Goal: Navigation & Orientation: Find specific page/section

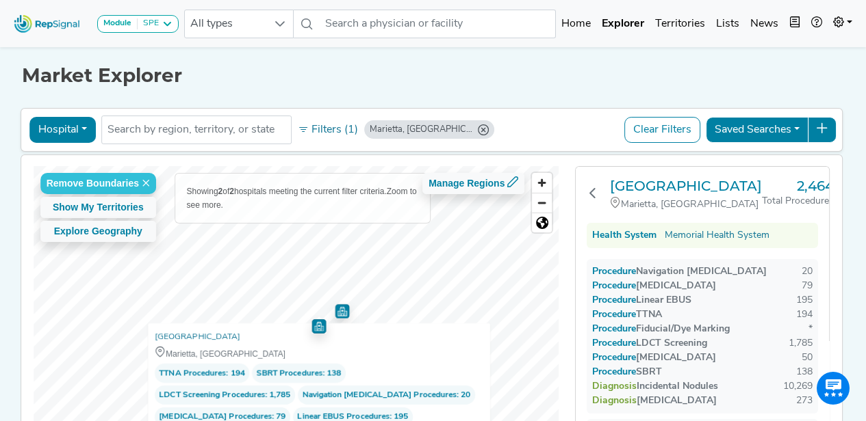
scroll to position [118, 0]
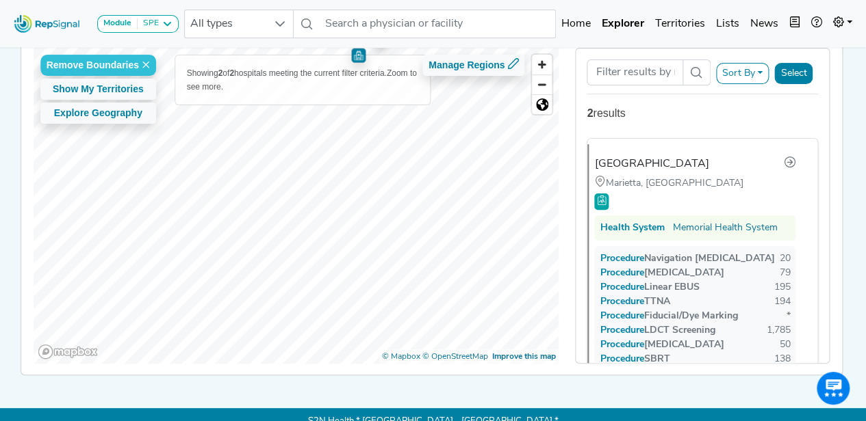
click at [507, 2] on div "Module SPE Bronchoscopy Disposable Bronchoscope SBRT SPE TTNA Thoracic Surgery …" at bounding box center [433, 159] width 866 height 554
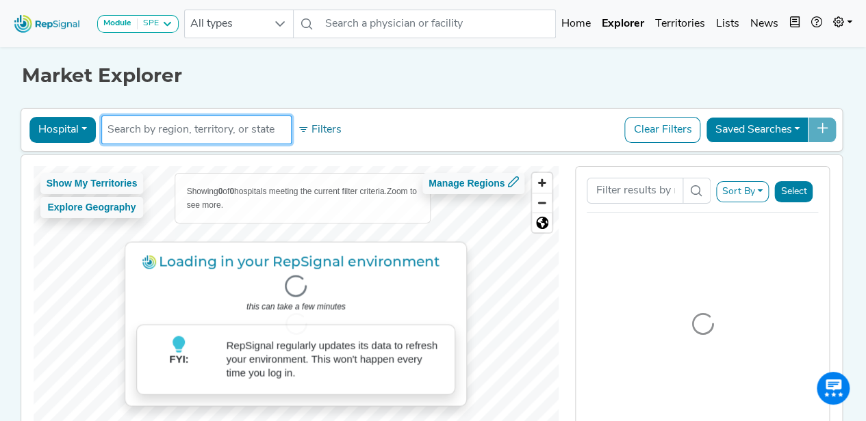
click at [233, 124] on input "text" at bounding box center [196, 130] width 178 height 16
click at [541, 176] on span "Zoom in" at bounding box center [542, 183] width 20 height 20
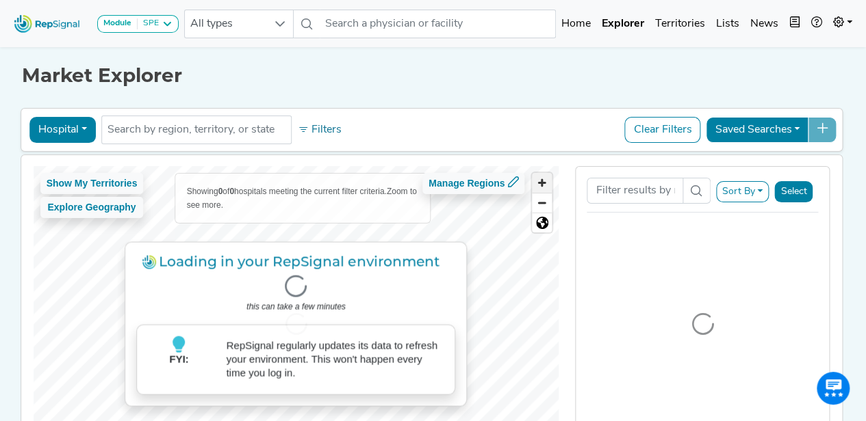
click at [541, 176] on span "Zoom in" at bounding box center [542, 183] width 20 height 20
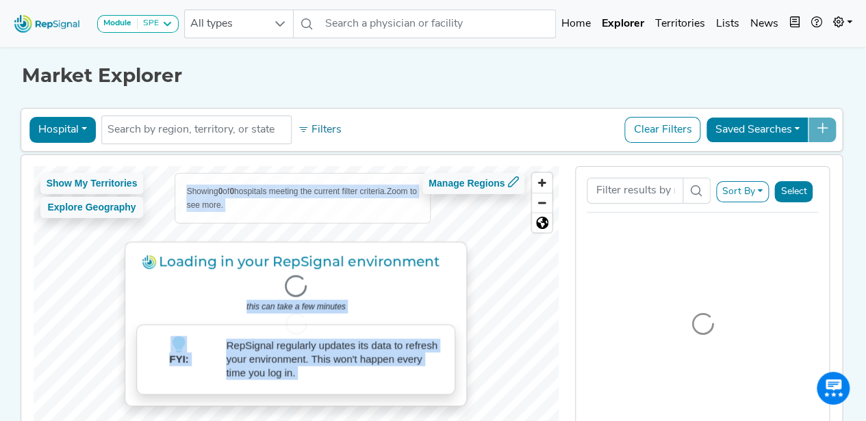
click at [430, 295] on div "Loading in your RepSignal environment . . . this can take a few minutes FYI: Re…" at bounding box center [296, 324] width 525 height 316
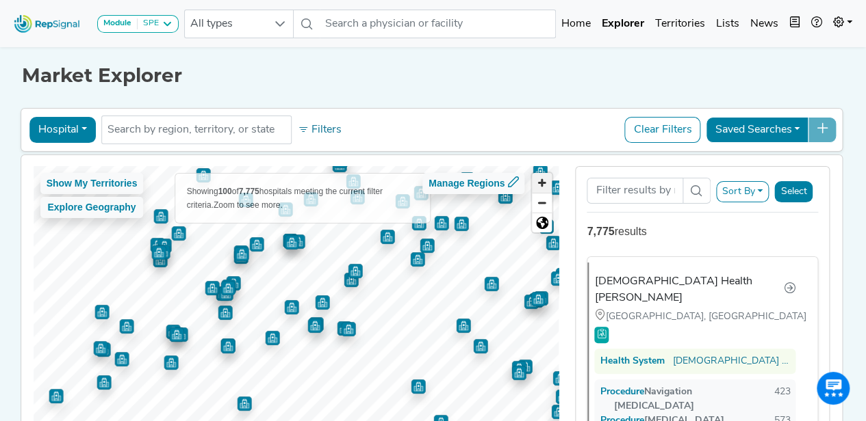
click at [542, 181] on span "Zoom in" at bounding box center [542, 183] width 20 height 20
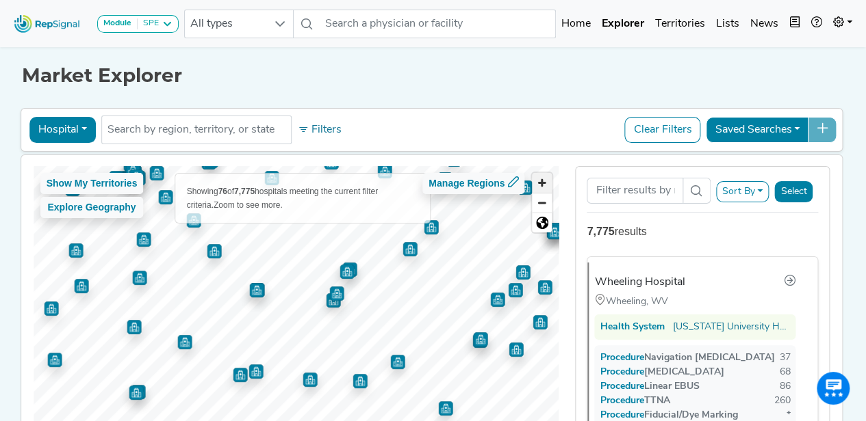
click at [549, 184] on span "Zoom in" at bounding box center [542, 183] width 20 height 20
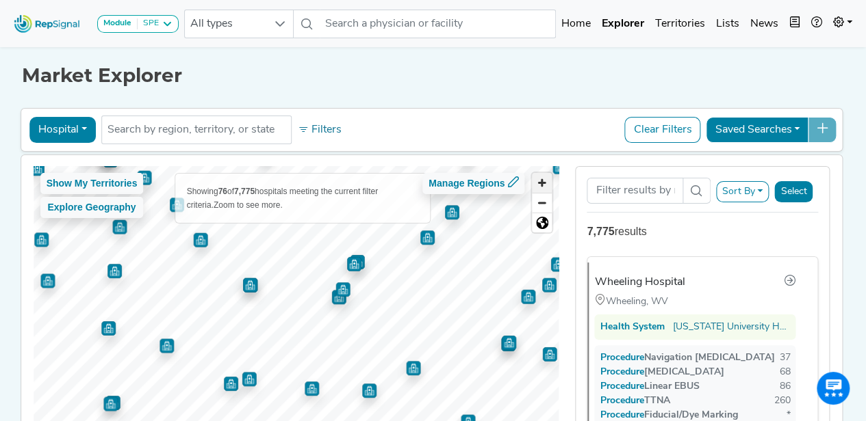
click at [549, 184] on span "Zoom in" at bounding box center [542, 183] width 20 height 20
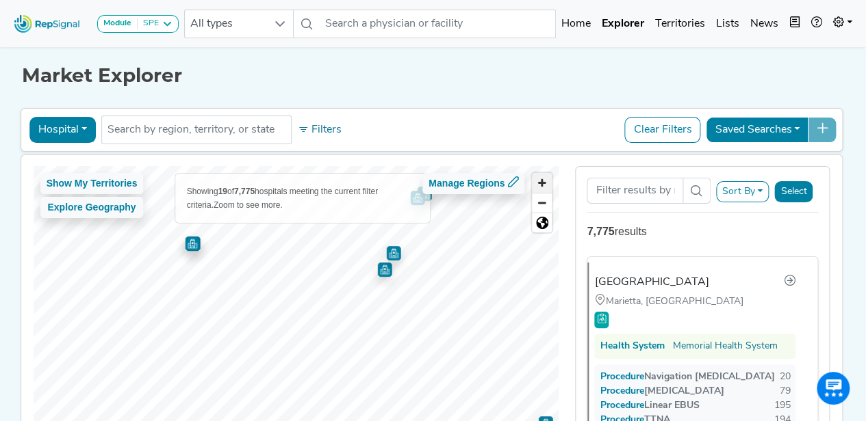
click at [549, 184] on span "Zoom in" at bounding box center [542, 183] width 20 height 20
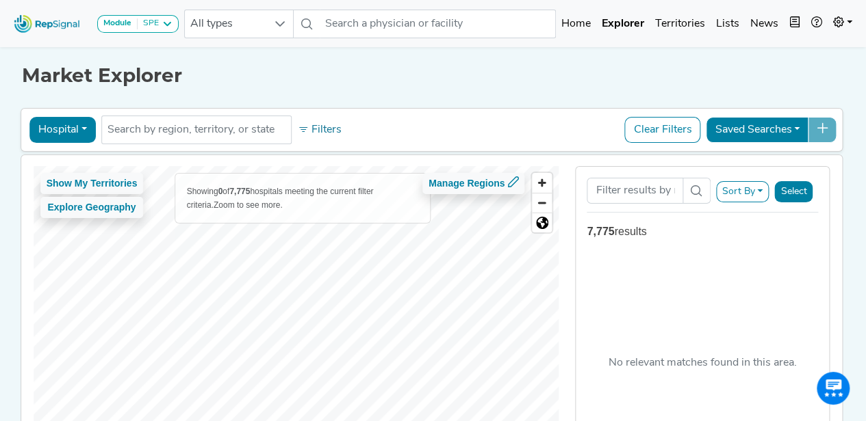
click at [129, 421] on html "Module SPE [MEDICAL_DATA] Disposable Bronchoscope SBRT SPE TTNA [MEDICAL_DATA] …" at bounding box center [433, 277] width 866 height 554
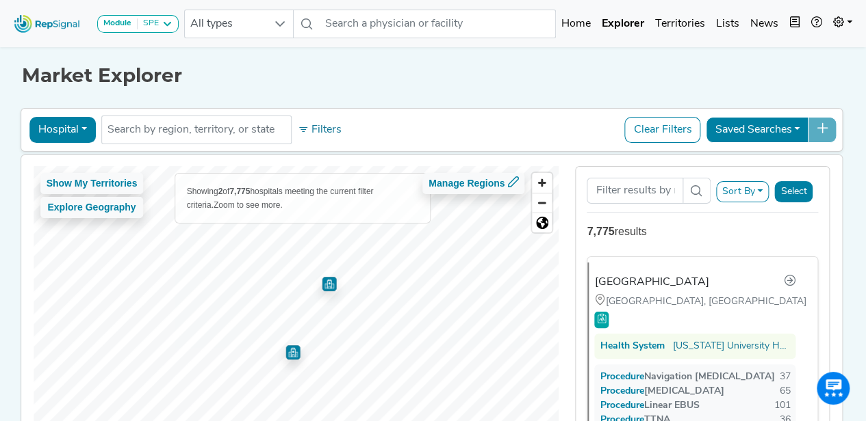
click at [285, 355] on img "Map marker" at bounding box center [292, 353] width 14 height 14
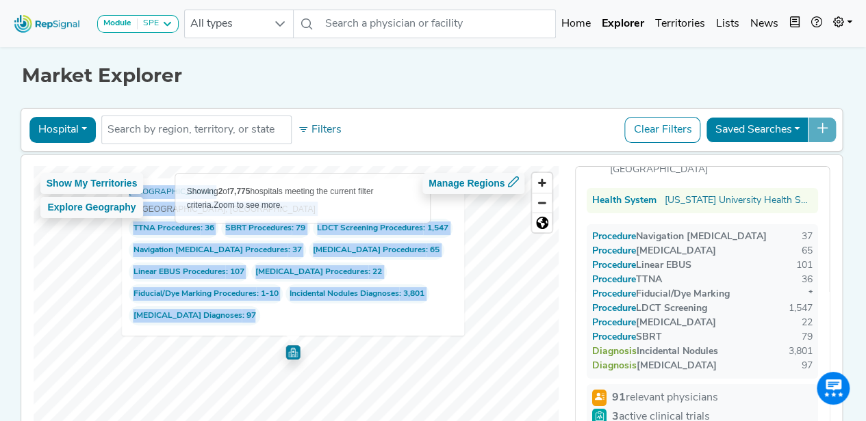
scroll to position [49, 0]
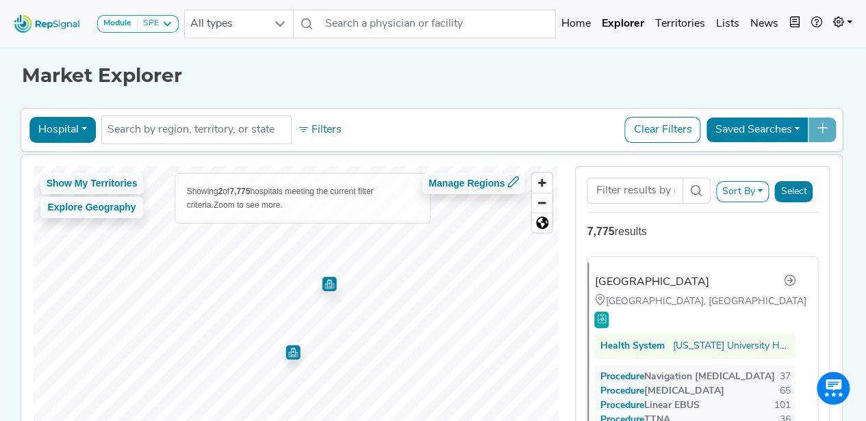
click at [326, 279] on img "Map marker" at bounding box center [329, 284] width 14 height 14
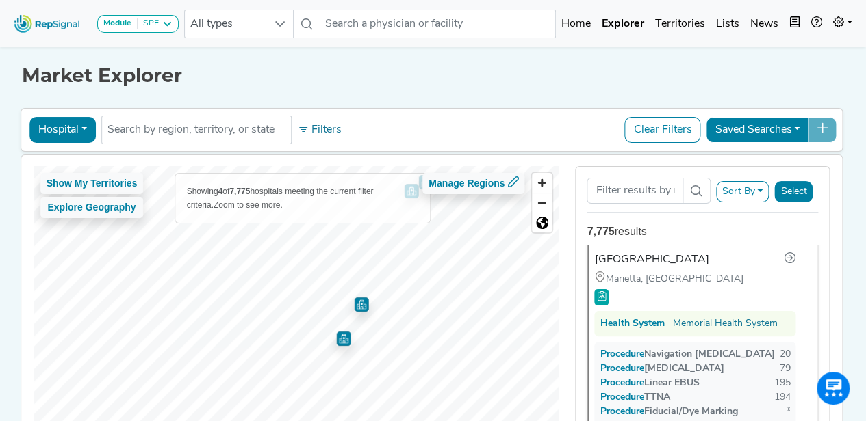
scroll to position [0, 0]
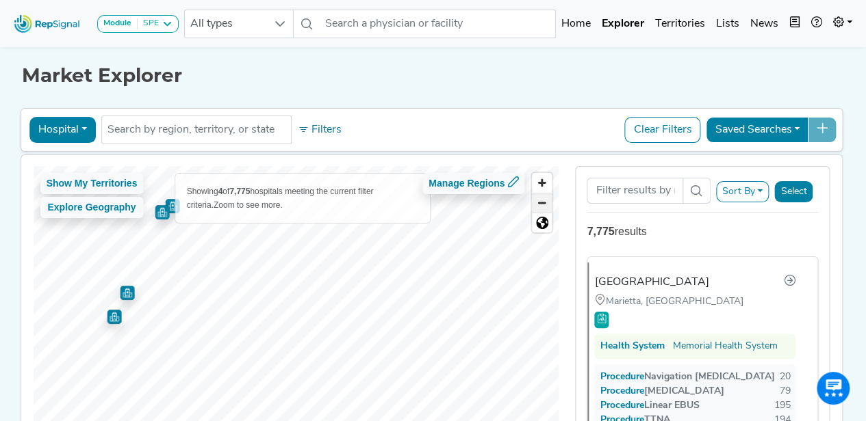
click at [536, 207] on span "Zoom out" at bounding box center [542, 203] width 20 height 19
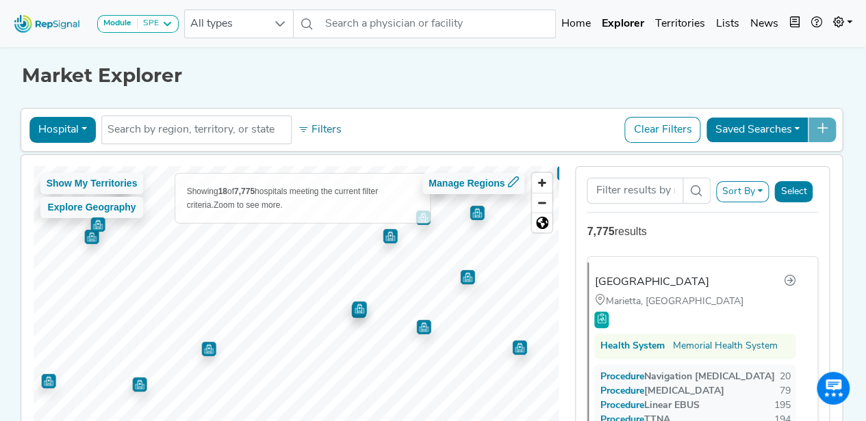
click at [417, 325] on img "Map marker" at bounding box center [423, 327] width 14 height 14
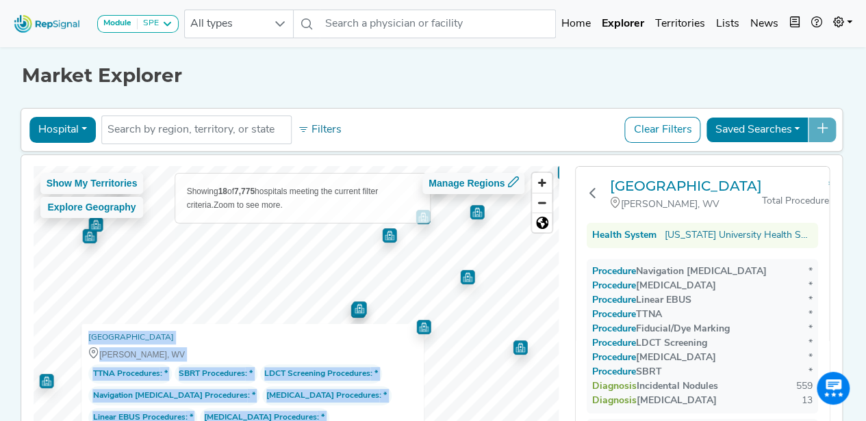
click at [352, 310] on img "Map marker" at bounding box center [359, 309] width 14 height 14
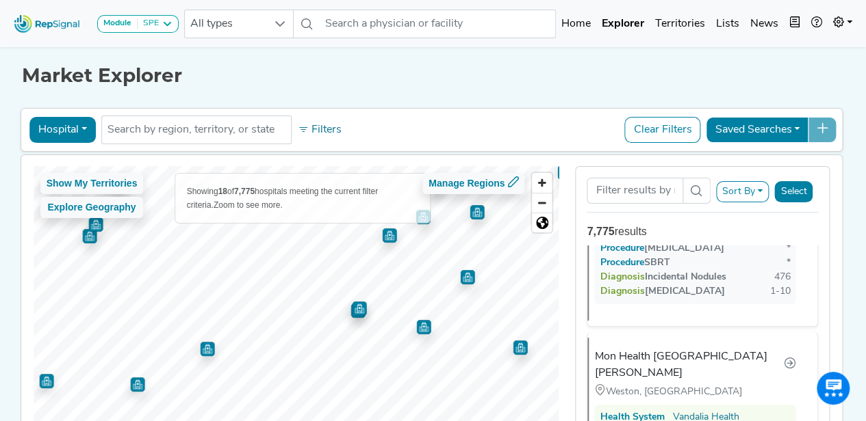
scroll to position [2166, 0]
click at [515, 350] on img "Map marker" at bounding box center [519, 348] width 14 height 14
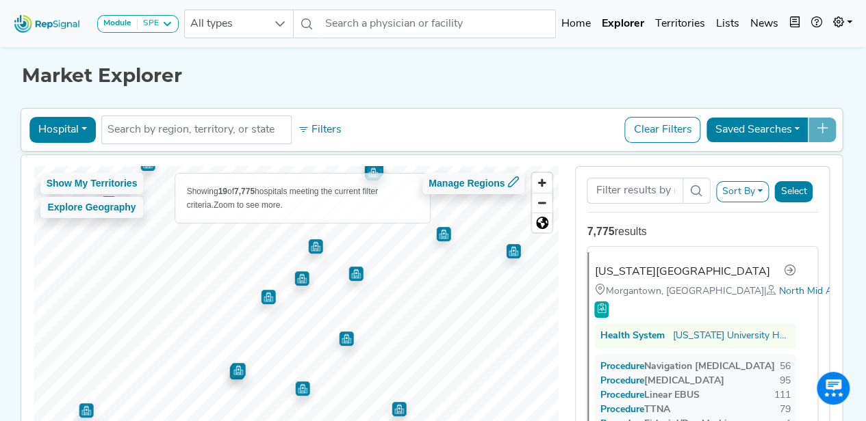
scroll to position [0, 0]
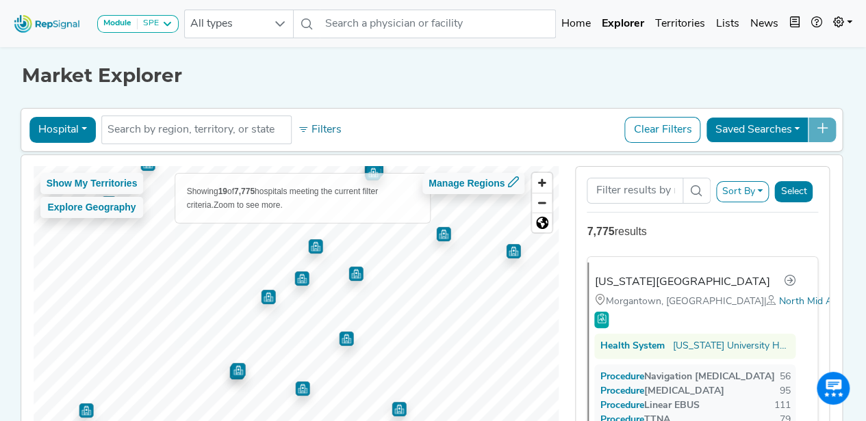
click at [439, 234] on img "Map marker" at bounding box center [443, 234] width 14 height 14
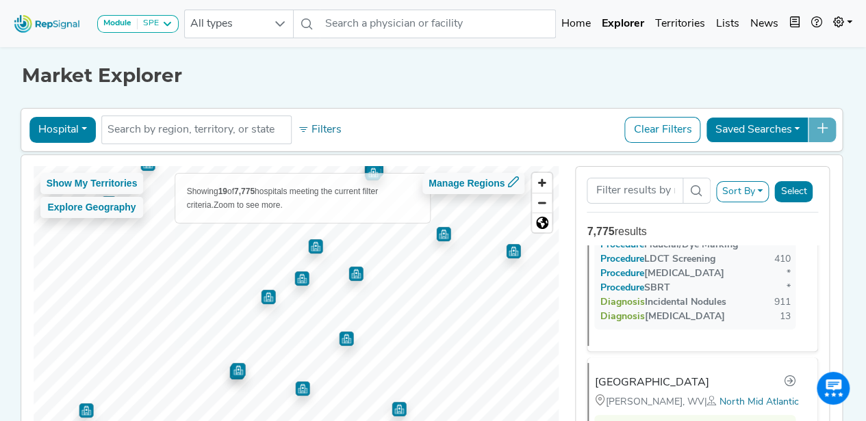
scroll to position [1090, 0]
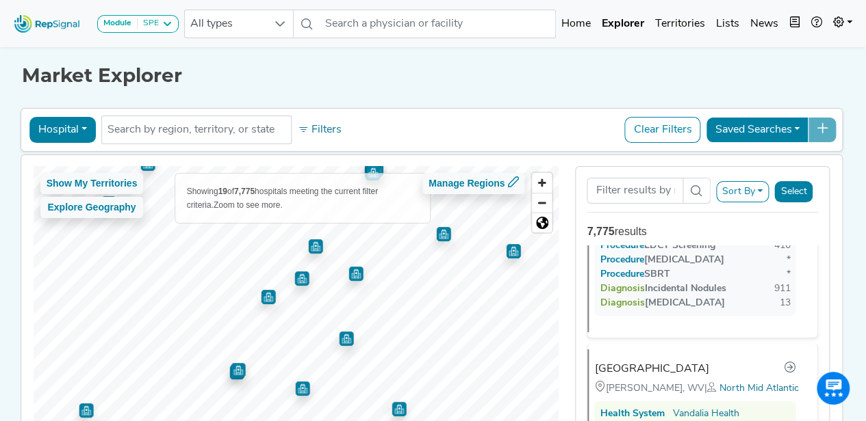
click at [353, 274] on img "Map marker" at bounding box center [355, 274] width 14 height 14
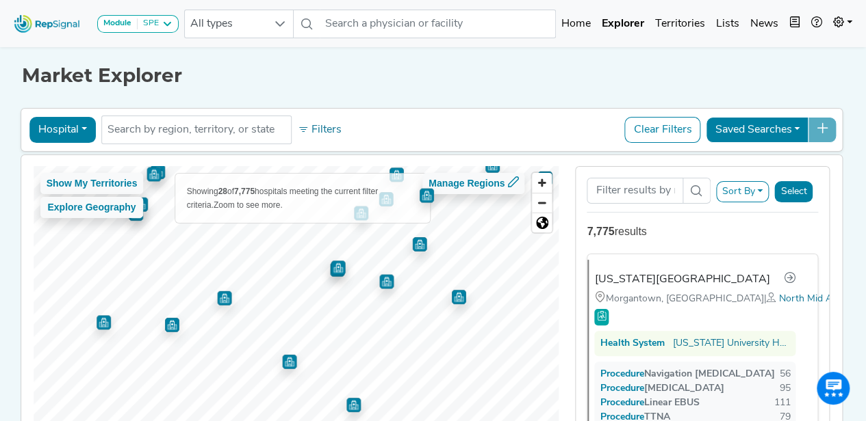
scroll to position [0, 0]
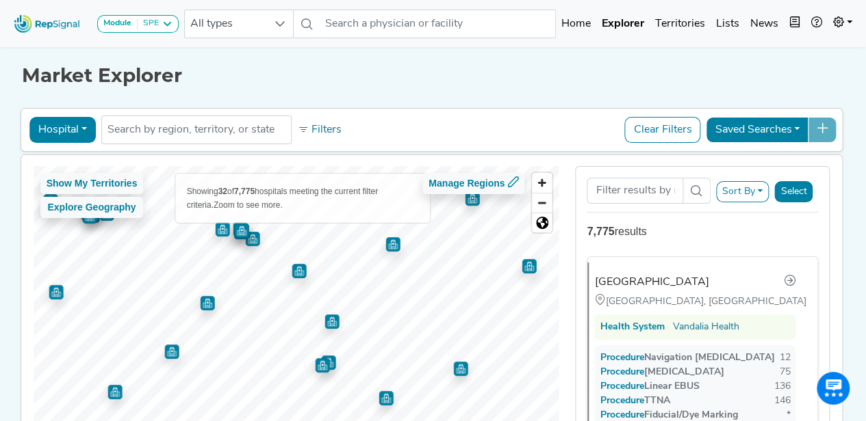
click at [332, 318] on img "Map marker" at bounding box center [331, 322] width 14 height 14
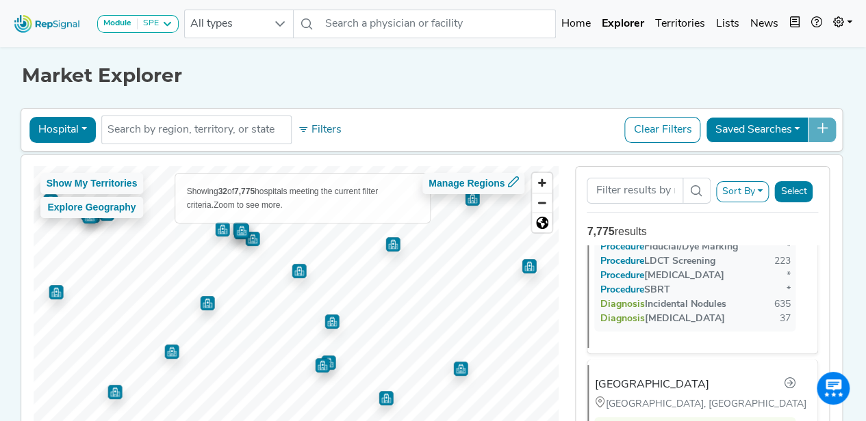
scroll to position [3997, 0]
click at [317, 367] on img "Map marker" at bounding box center [322, 366] width 14 height 14
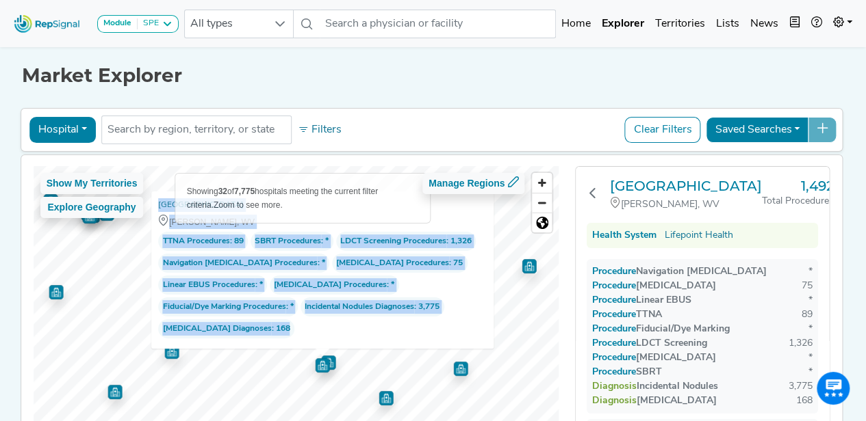
click at [326, 358] on img "Map marker" at bounding box center [322, 365] width 14 height 14
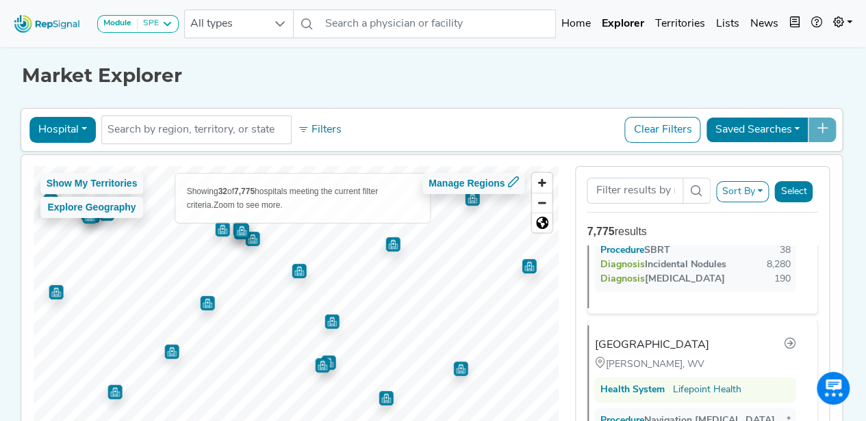
scroll to position [1332, 0]
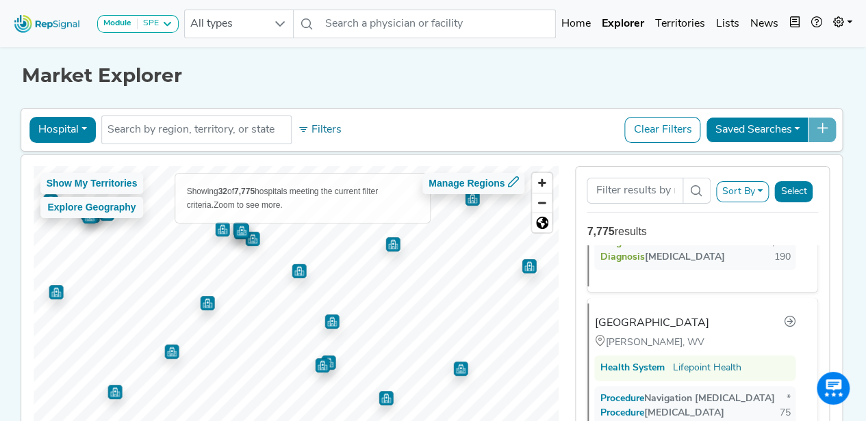
click at [327, 361] on img "Map marker" at bounding box center [328, 363] width 14 height 14
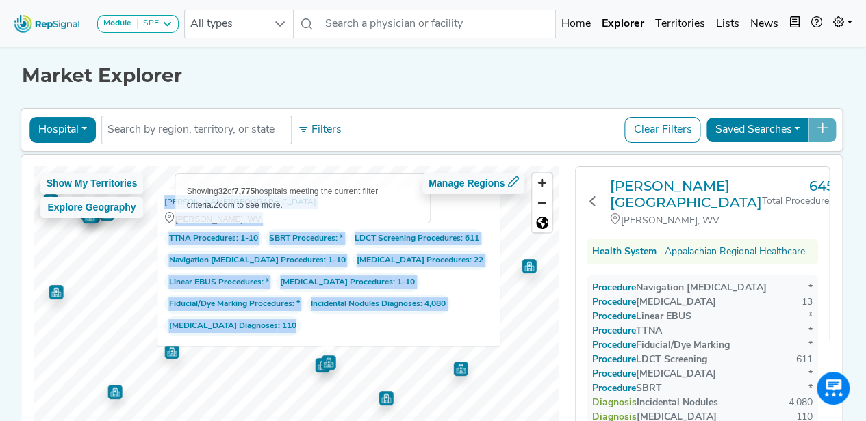
click at [387, 395] on img "Map marker" at bounding box center [385, 398] width 14 height 14
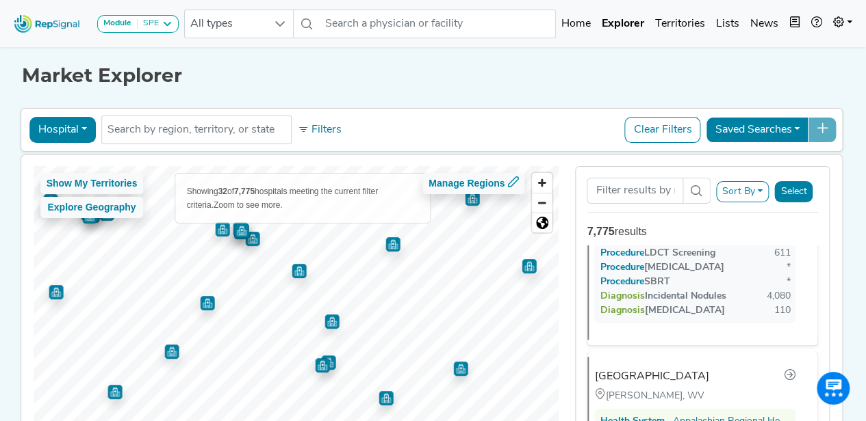
scroll to position [2664, 0]
click at [456, 370] on img "Map marker" at bounding box center [460, 369] width 14 height 14
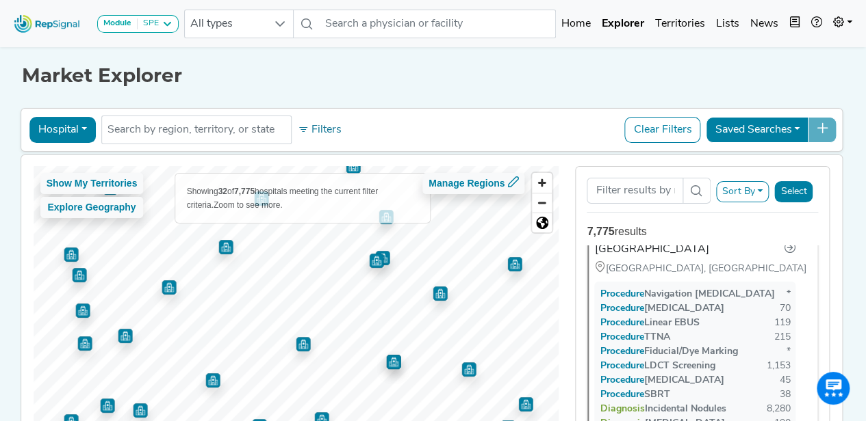
scroll to position [0, 0]
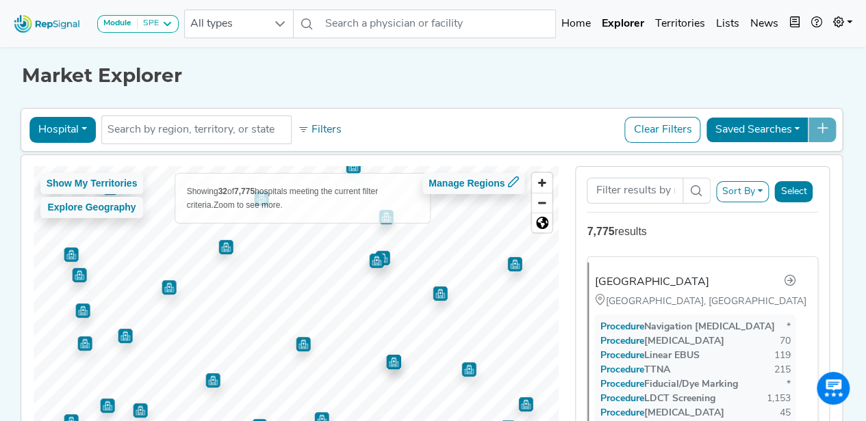
click at [389, 362] on img "Map marker" at bounding box center [393, 362] width 14 height 14
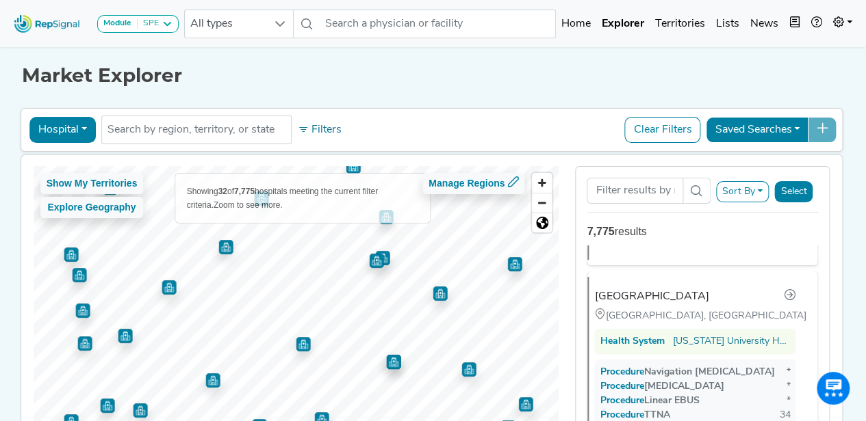
scroll to position [534, 0]
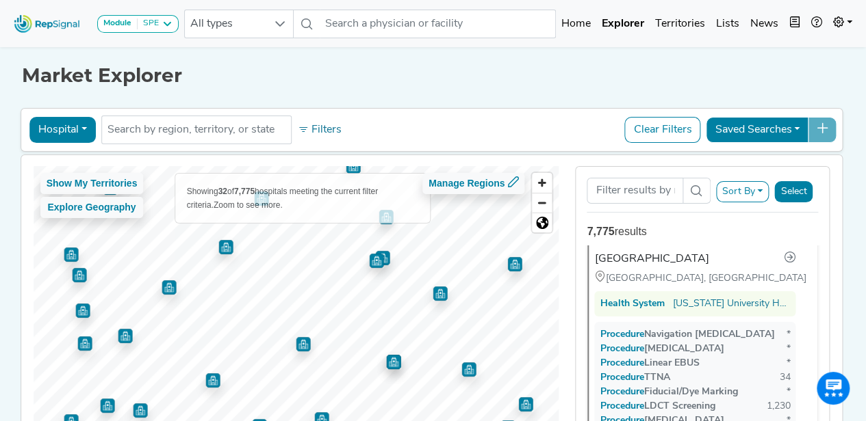
click at [298, 343] on img "Map marker" at bounding box center [303, 344] width 14 height 14
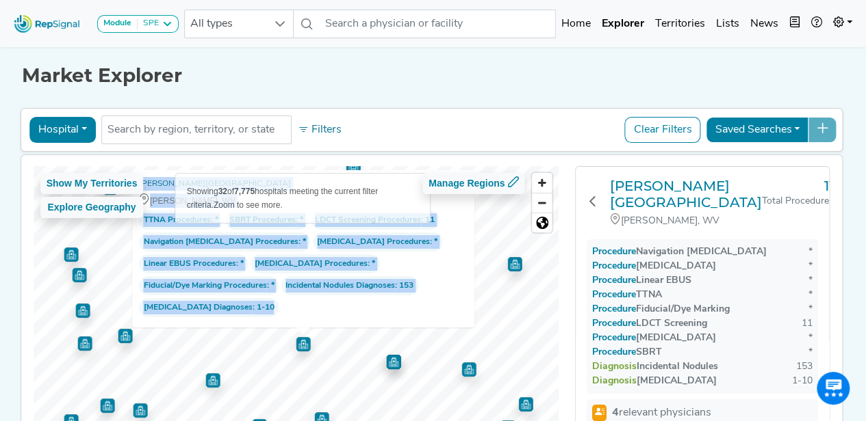
click at [298, 341] on img "Map marker" at bounding box center [303, 344] width 14 height 14
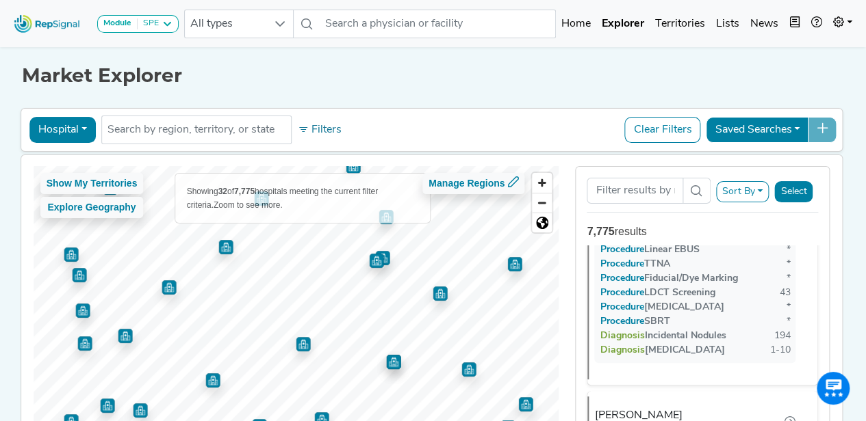
click at [221, 251] on img "Map marker" at bounding box center [225, 247] width 14 height 14
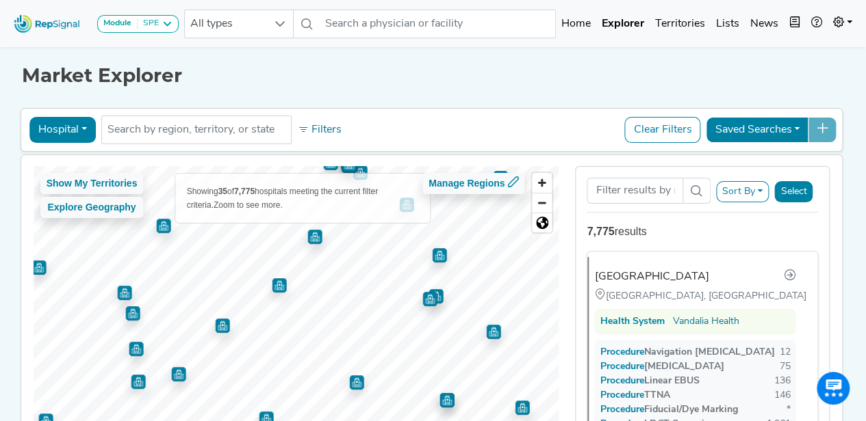
scroll to position [0, 0]
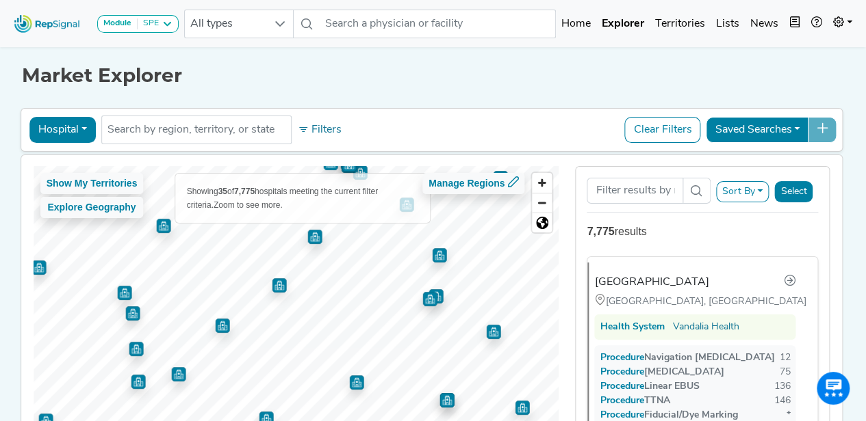
click at [215, 326] on img "Map marker" at bounding box center [222, 326] width 14 height 14
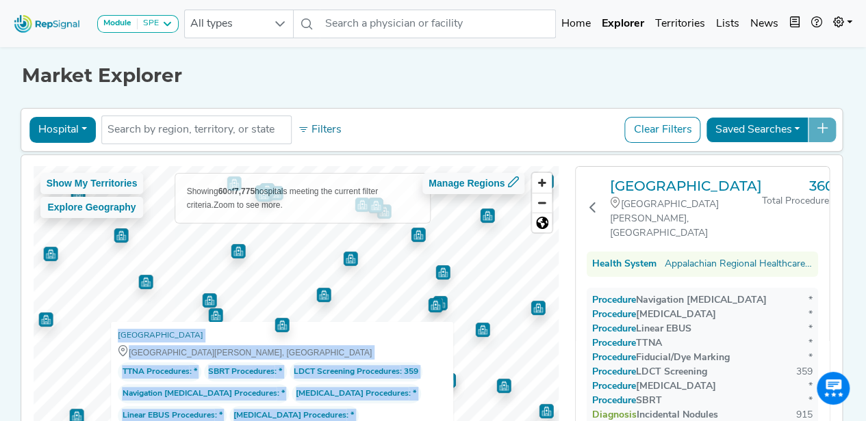
click at [235, 246] on img "Map marker" at bounding box center [238, 251] width 14 height 14
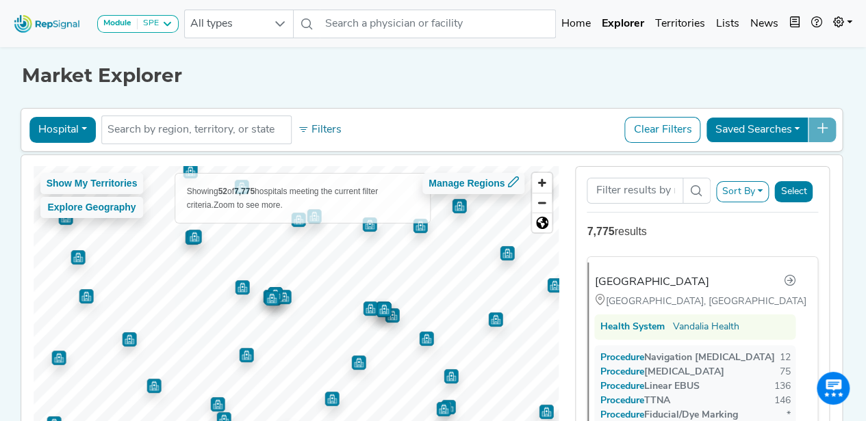
click at [71, 262] on img "Map marker" at bounding box center [77, 257] width 14 height 14
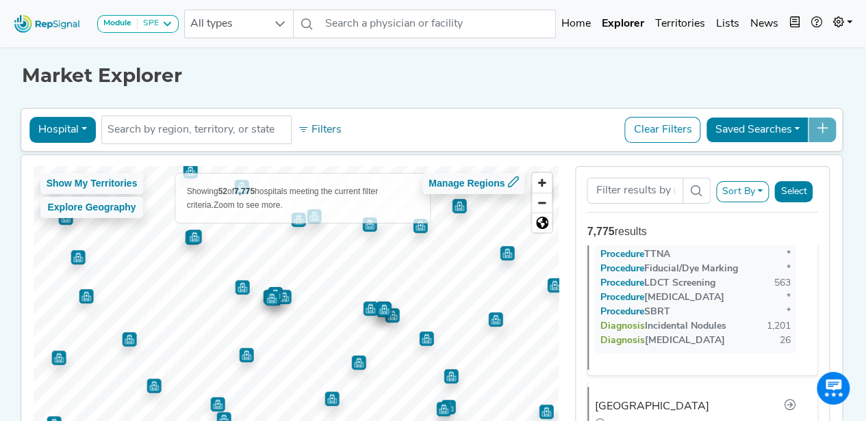
scroll to position [4296, 0]
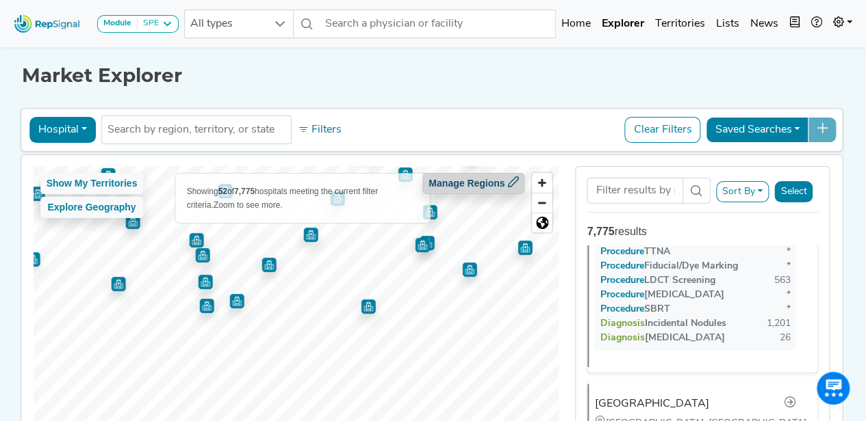
click at [453, 190] on div "Show My Territories Explore Geography Showing 52 of 7,775 hospitals meeting the…" at bounding box center [296, 324] width 525 height 316
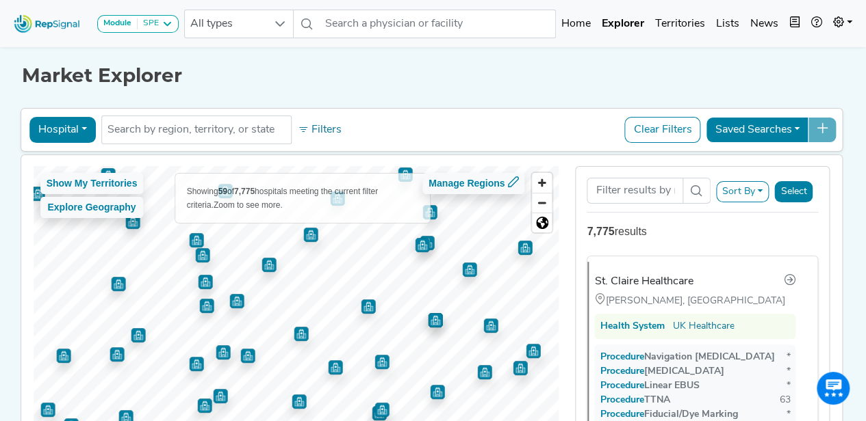
scroll to position [0, 0]
click at [483, 327] on img "Map marker" at bounding box center [490, 326] width 14 height 14
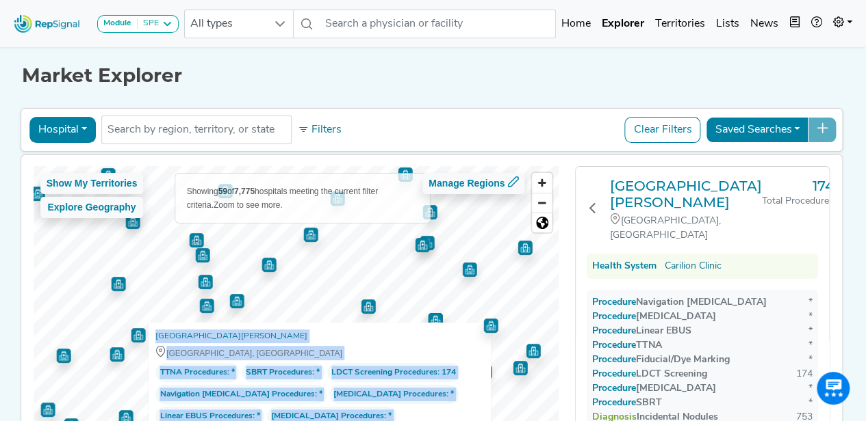
click at [432, 315] on img "Map marker" at bounding box center [435, 320] width 14 height 14
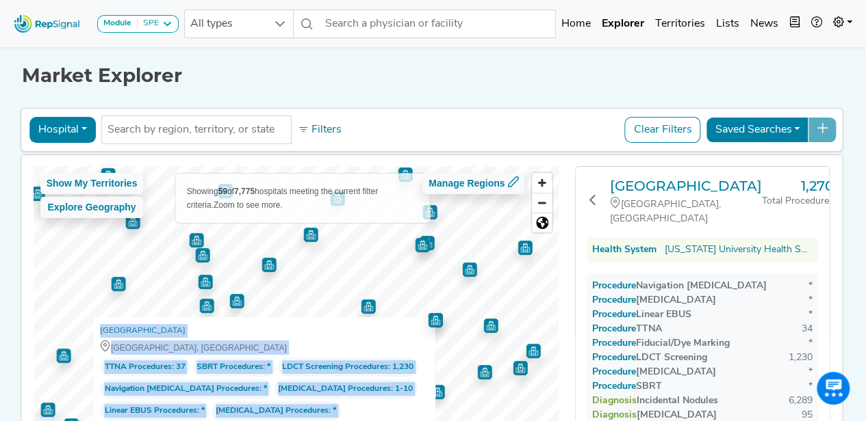
click at [367, 300] on img "Map marker" at bounding box center [368, 307] width 14 height 14
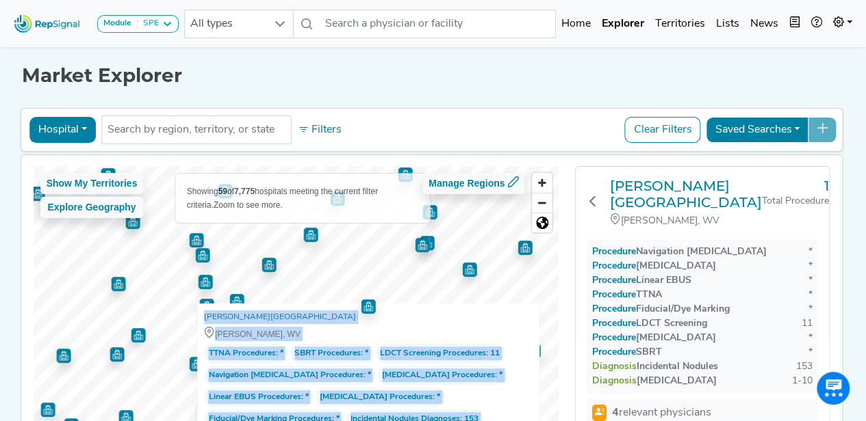
click at [520, 247] on img "Map marker" at bounding box center [524, 248] width 14 height 14
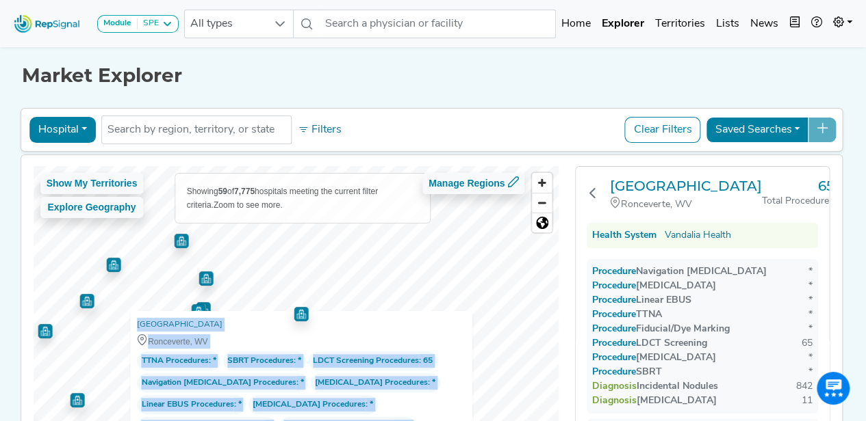
click at [316, 332] on div "Show My Territories Explore Geography Showing 59 of 7,775 hospitals meeting the…" at bounding box center [296, 324] width 525 height 316
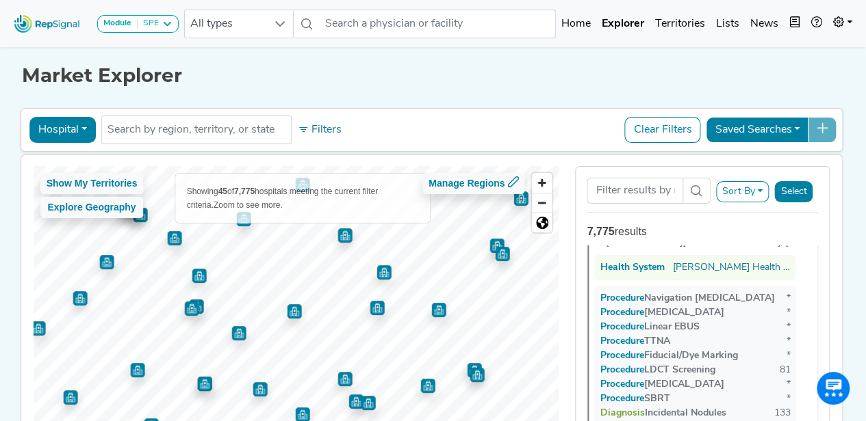
scroll to position [8304, 0]
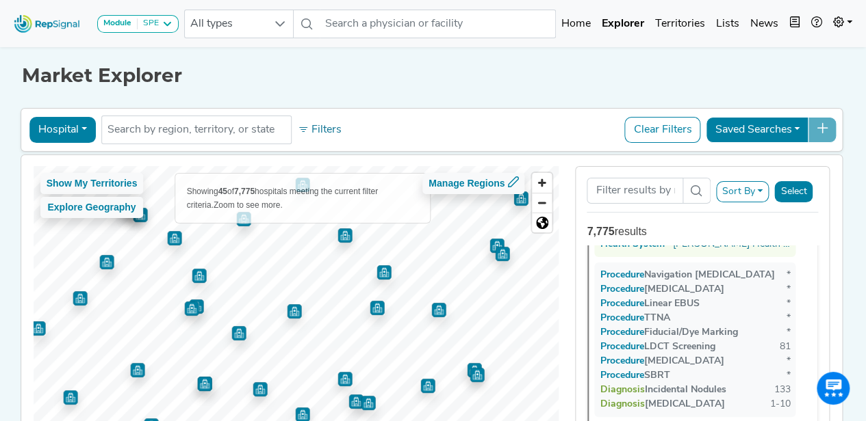
click at [341, 239] on img "Map marker" at bounding box center [344, 236] width 14 height 14
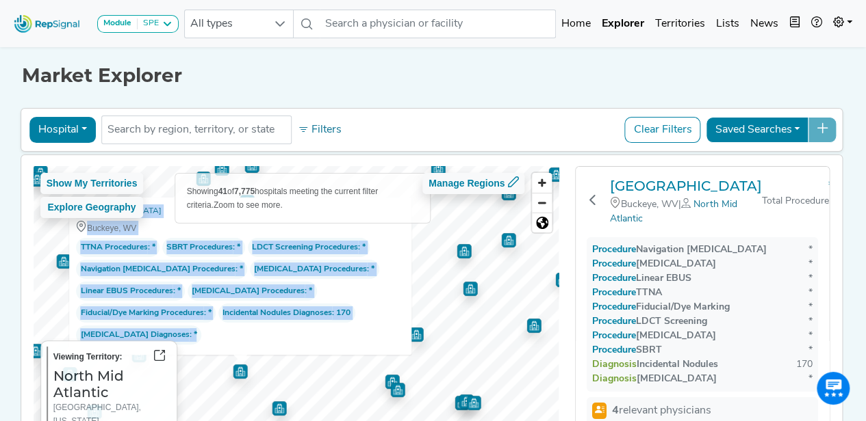
click at [393, 387] on img "Map marker" at bounding box center [397, 390] width 14 height 14
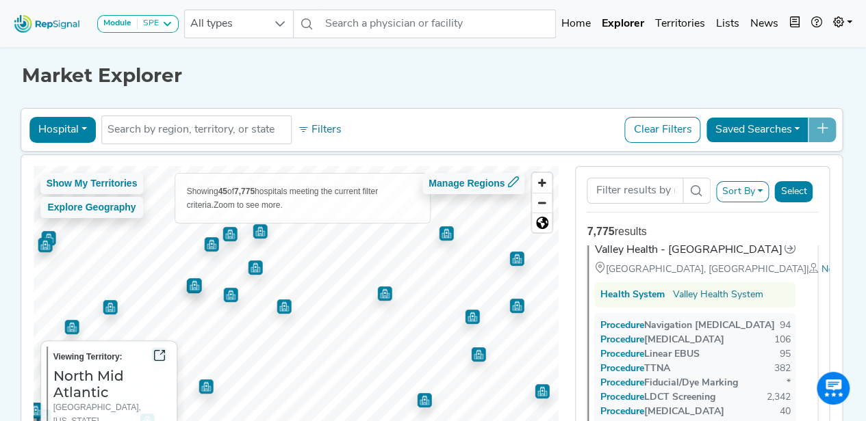
scroll to position [0, 0]
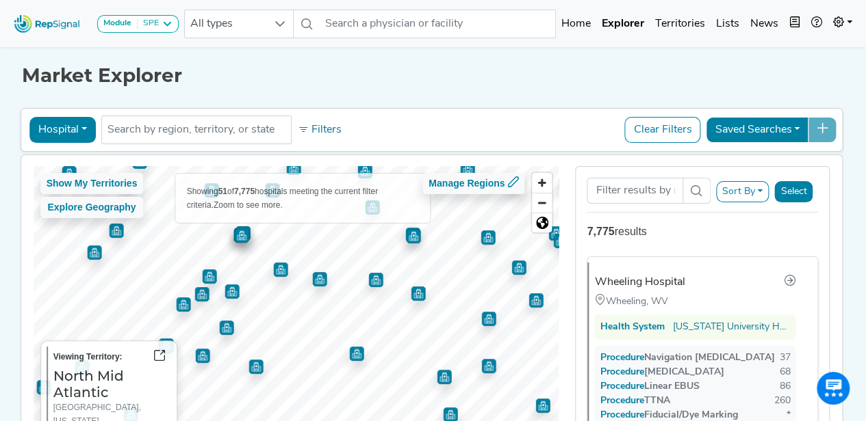
click at [352, 356] on img "Map marker" at bounding box center [356, 354] width 14 height 14
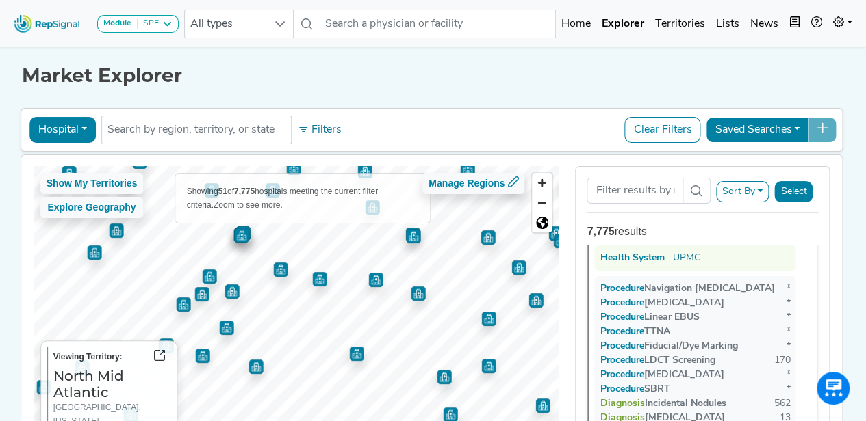
scroll to position [9207, 0]
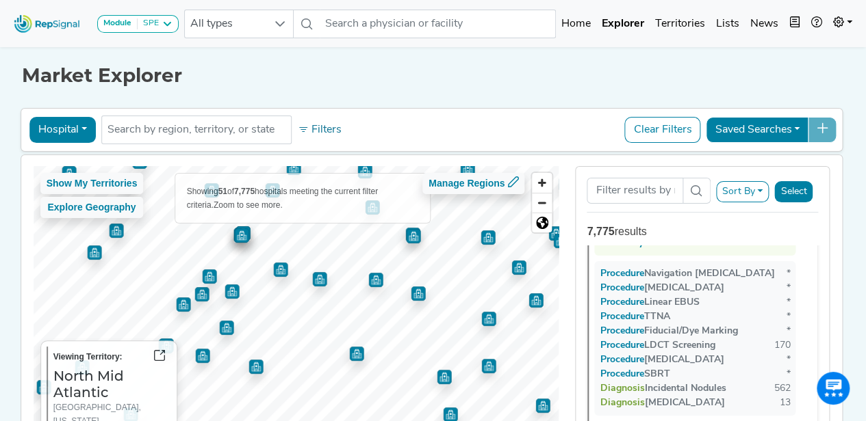
click at [414, 289] on img "Map marker" at bounding box center [418, 294] width 14 height 14
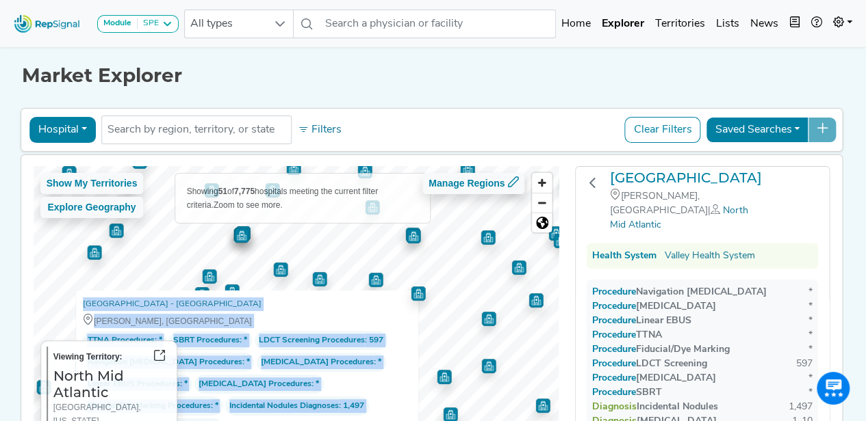
scroll to position [38, 0]
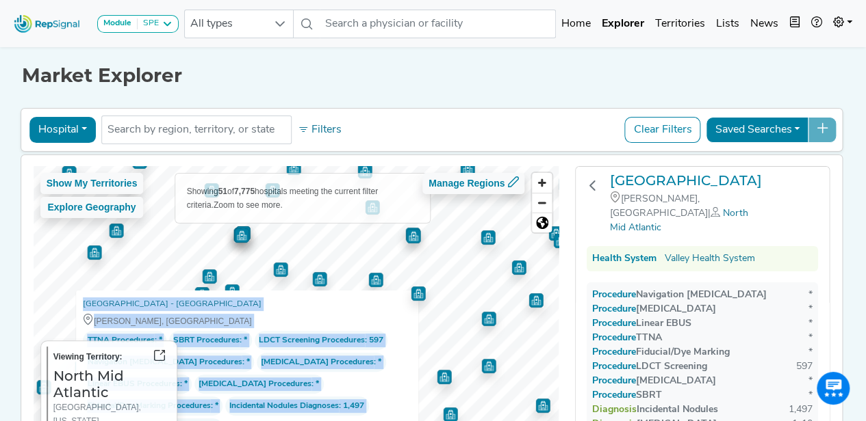
click at [374, 275] on img "Map marker" at bounding box center [375, 280] width 14 height 14
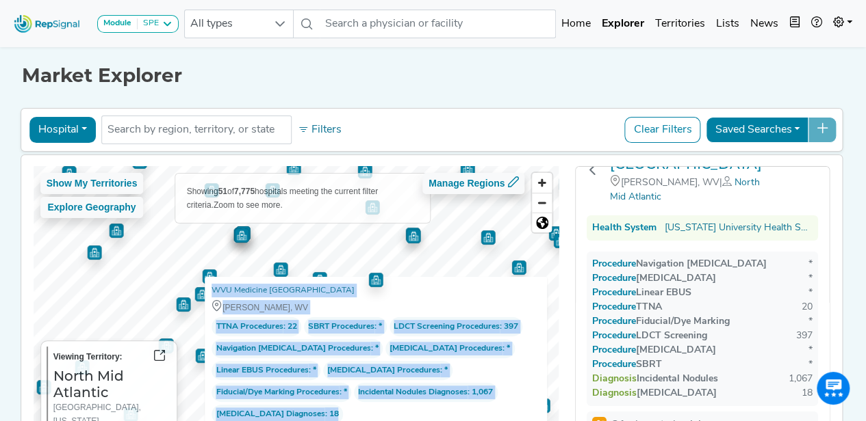
click at [511, 262] on img "Map marker" at bounding box center [518, 268] width 14 height 14
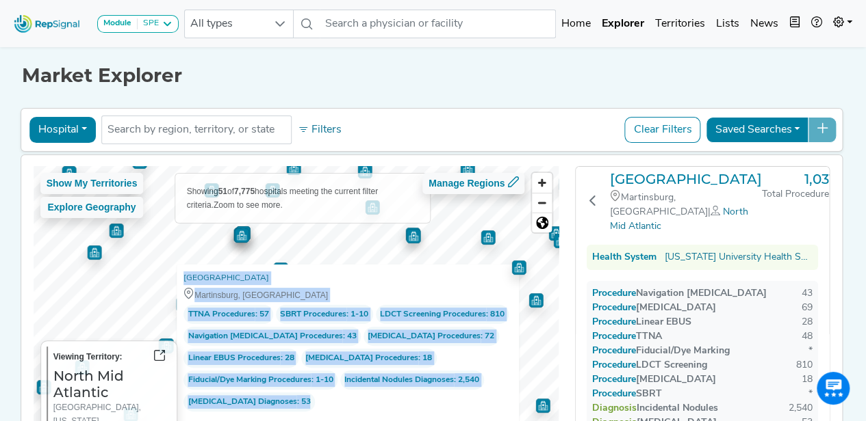
scroll to position [8, 0]
click at [534, 298] on img "Map marker" at bounding box center [535, 301] width 14 height 14
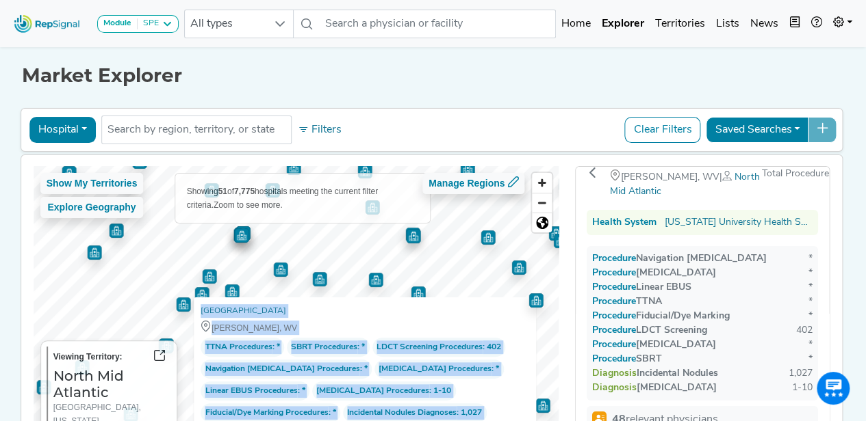
scroll to position [27, 0]
click at [484, 237] on img "Map marker" at bounding box center [487, 238] width 14 height 14
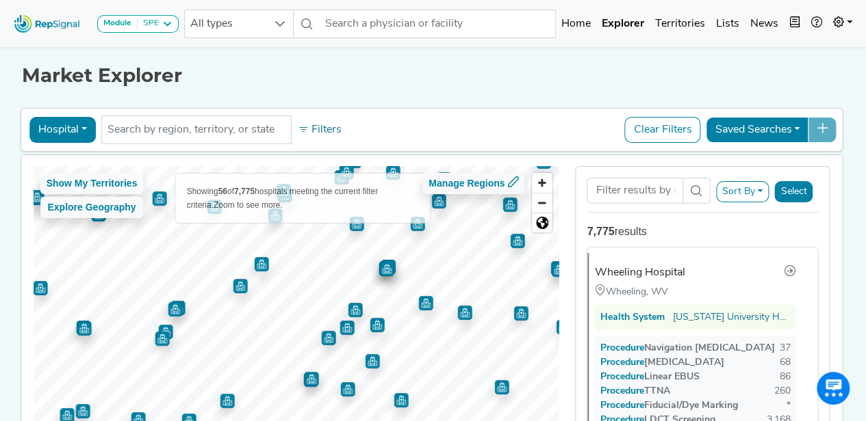
scroll to position [0, 0]
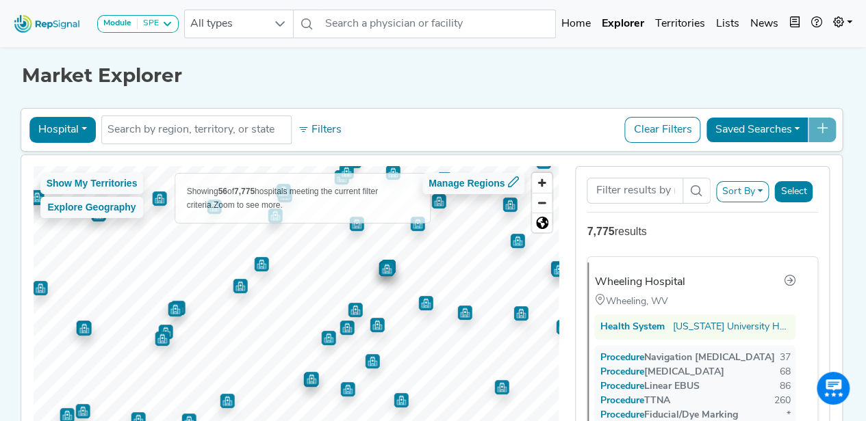
click at [254, 263] on img "Map marker" at bounding box center [261, 264] width 14 height 14
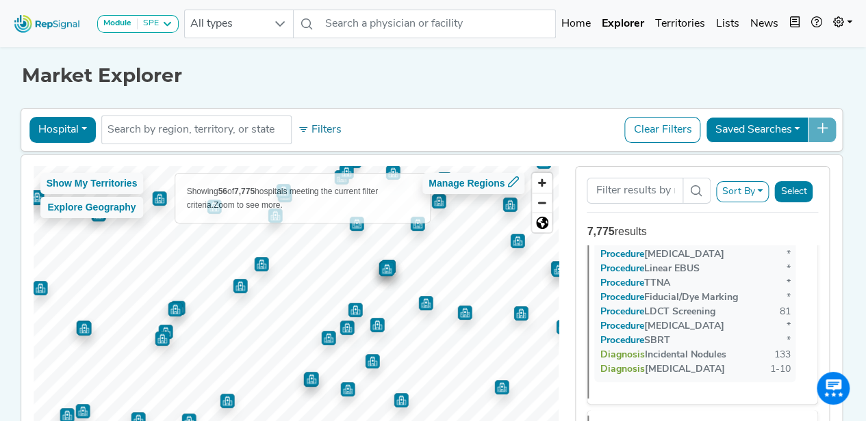
click at [233, 287] on img "Map marker" at bounding box center [240, 286] width 14 height 14
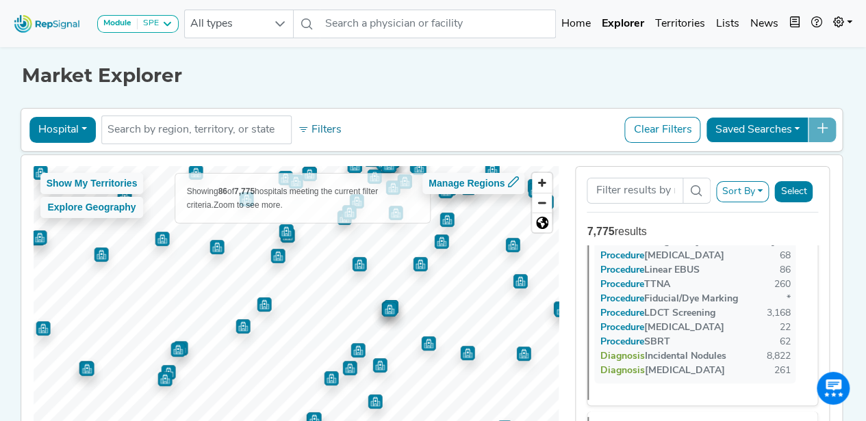
click at [270, 258] on img "Map marker" at bounding box center [277, 256] width 14 height 14
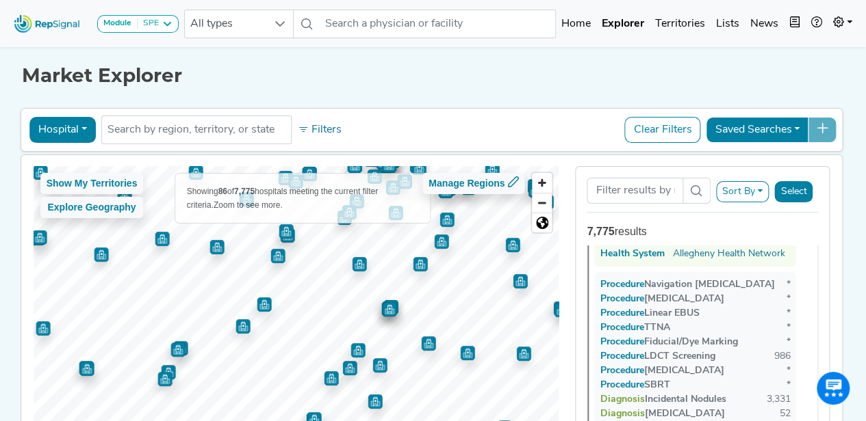
click at [209, 246] on img "Map marker" at bounding box center [216, 247] width 14 height 14
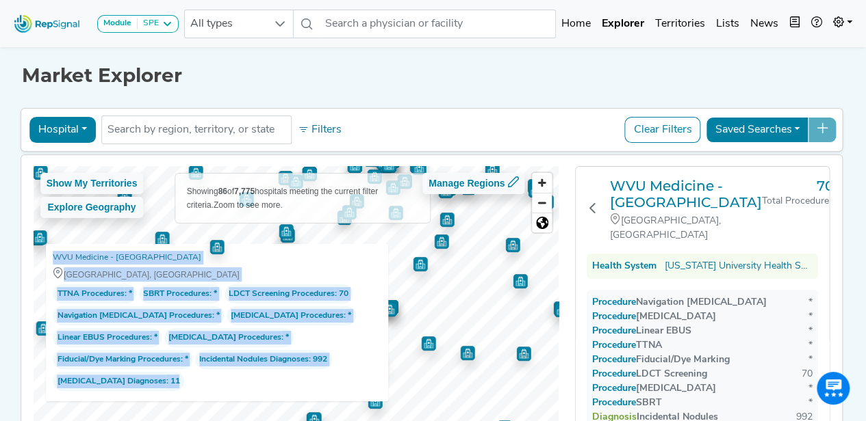
click at [337, 258] on div "WVU Medicine - [GEOGRAPHIC_DATA]" at bounding box center [217, 258] width 328 height 14
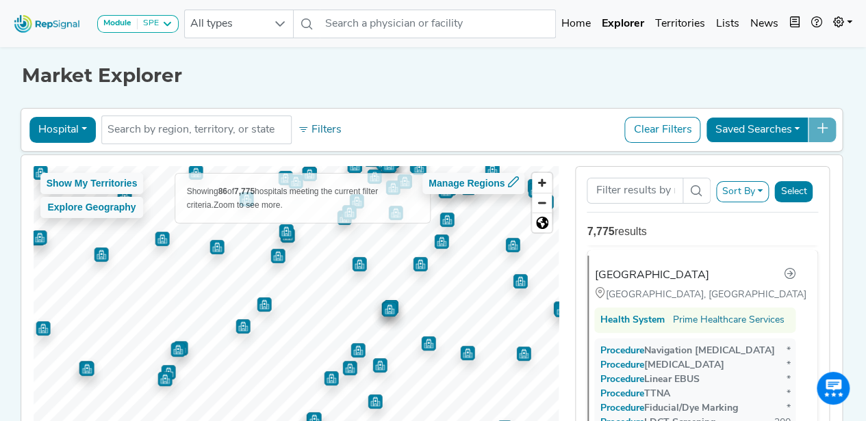
click at [159, 242] on img "Map marker" at bounding box center [162, 239] width 14 height 14
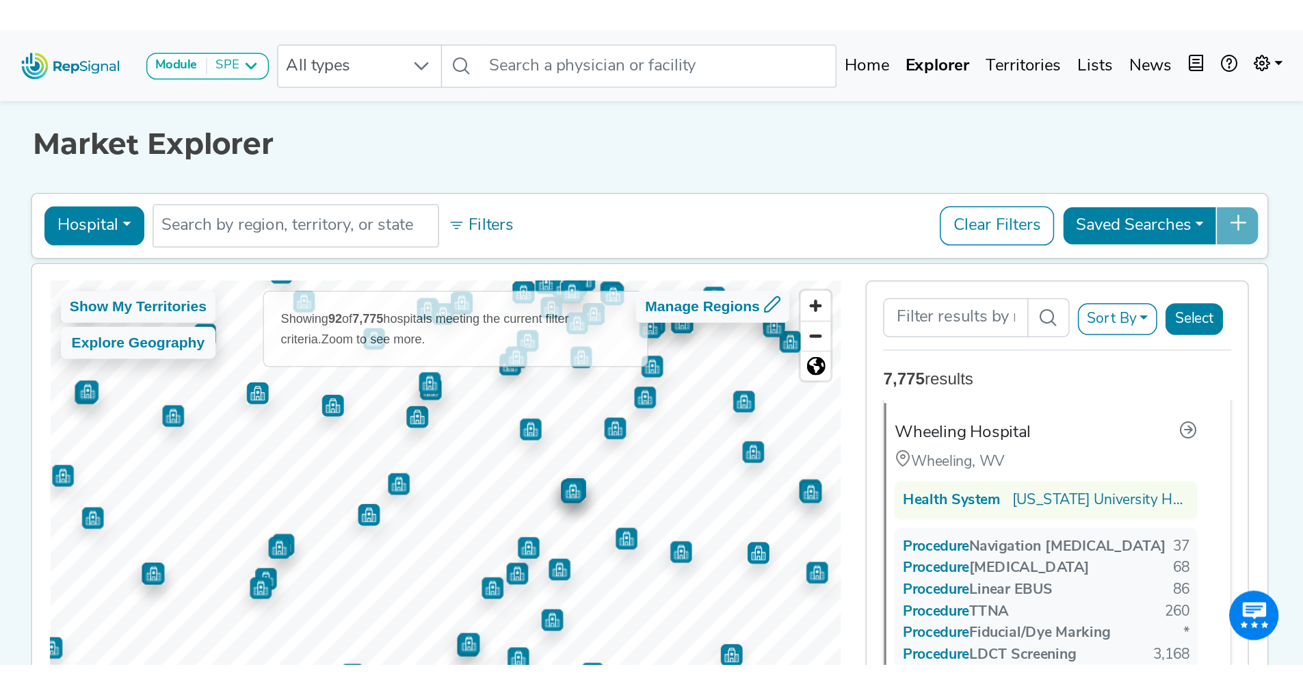
scroll to position [0, 0]
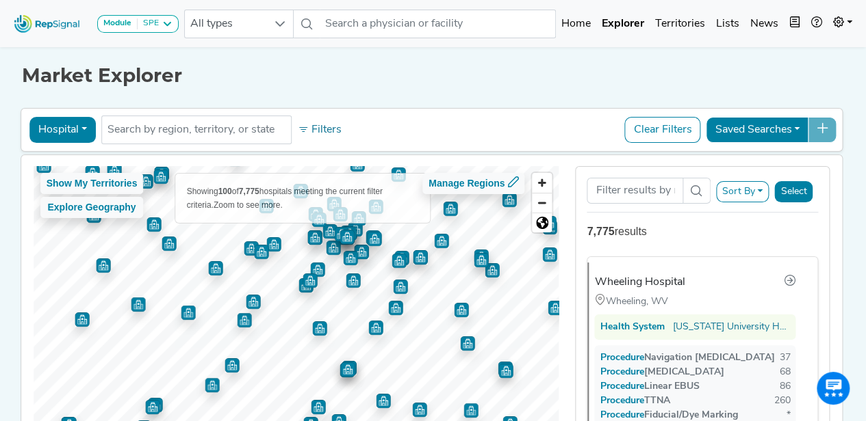
click at [246, 300] on img "Map marker" at bounding box center [253, 302] width 14 height 14
click at [257, 251] on img "Map marker" at bounding box center [261, 252] width 14 height 14
